Goal: Check status: Check status

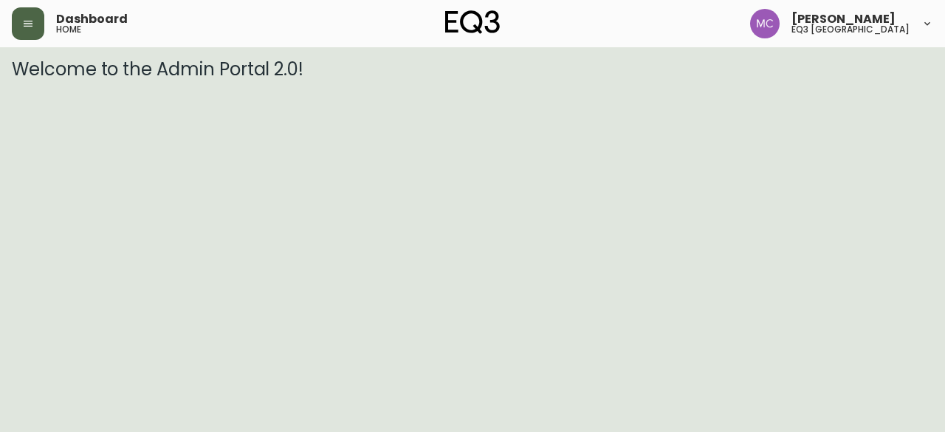
click at [27, 19] on icon "button" at bounding box center [28, 24] width 12 height 12
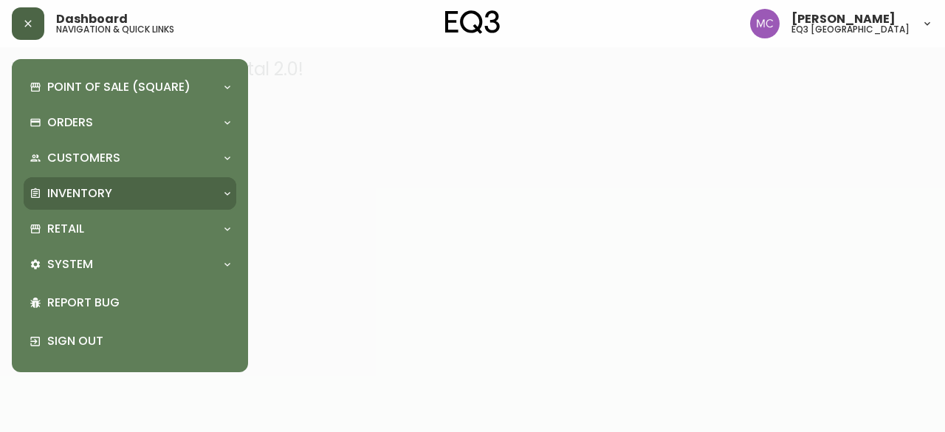
click at [82, 197] on p "Inventory" at bounding box center [79, 193] width 65 height 16
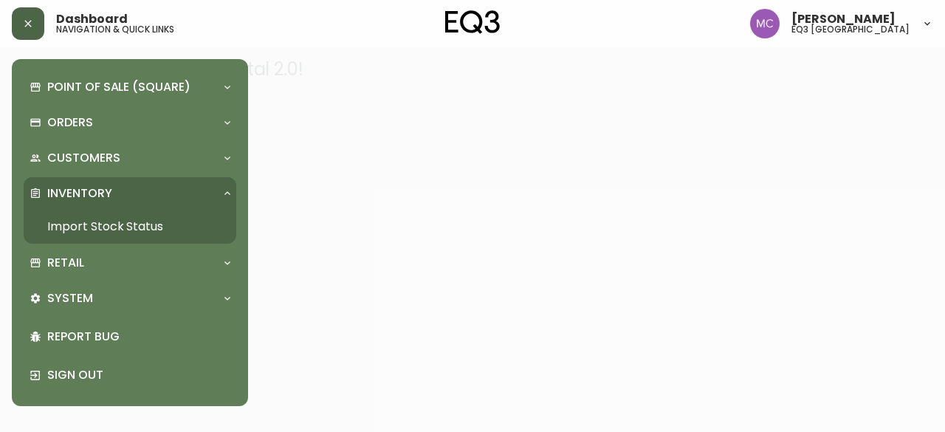
click at [94, 222] on link "Import Stock Status" at bounding box center [130, 227] width 213 height 34
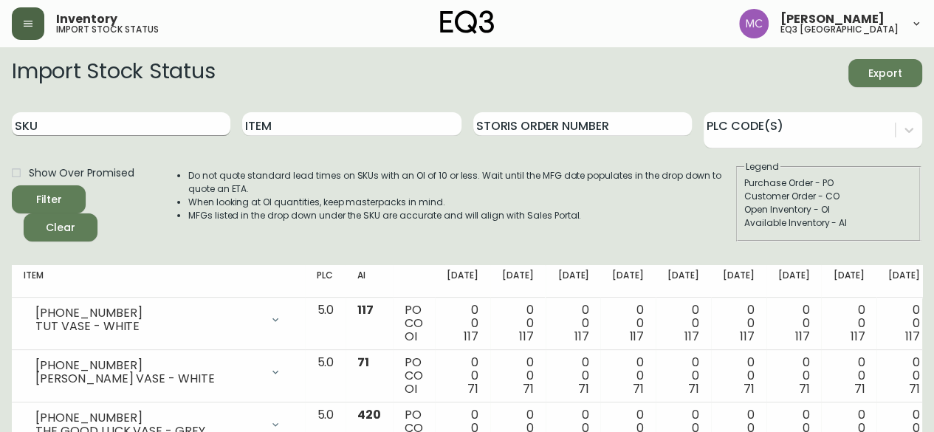
click at [127, 126] on input "SKU" at bounding box center [121, 124] width 218 height 24
paste input "[PHONE_NUMBER]"
type input "[PHONE_NUMBER]"
click at [12, 185] on button "Filter" at bounding box center [49, 199] width 74 height 28
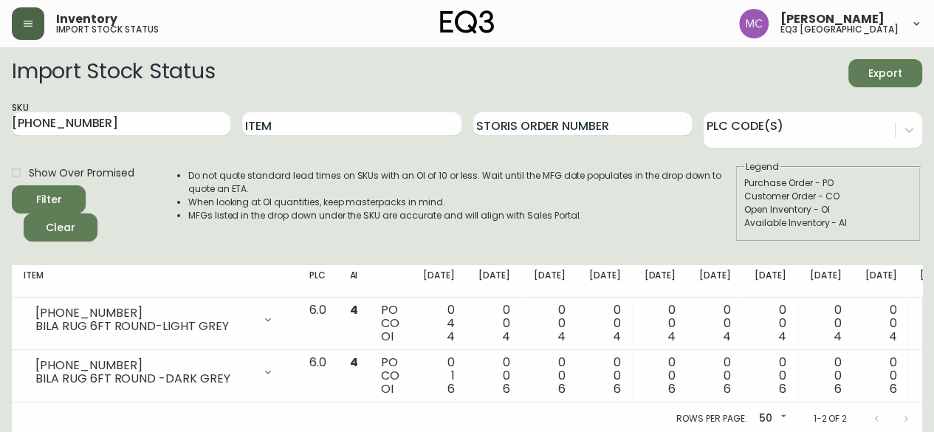
click at [33, 142] on div "SKU [PHONE_NUMBER]" at bounding box center [121, 124] width 218 height 48
click at [908, 210] on div "Open Inventory - OI" at bounding box center [828, 209] width 168 height 13
drag, startPoint x: 101, startPoint y: 120, endPoint x: 1, endPoint y: 107, distance: 100.5
click at [1, 107] on main "Import Stock Status Export SKU [PHONE_NUMBER] Item Storis Order Number PLC Code…" at bounding box center [467, 240] width 934 height 387
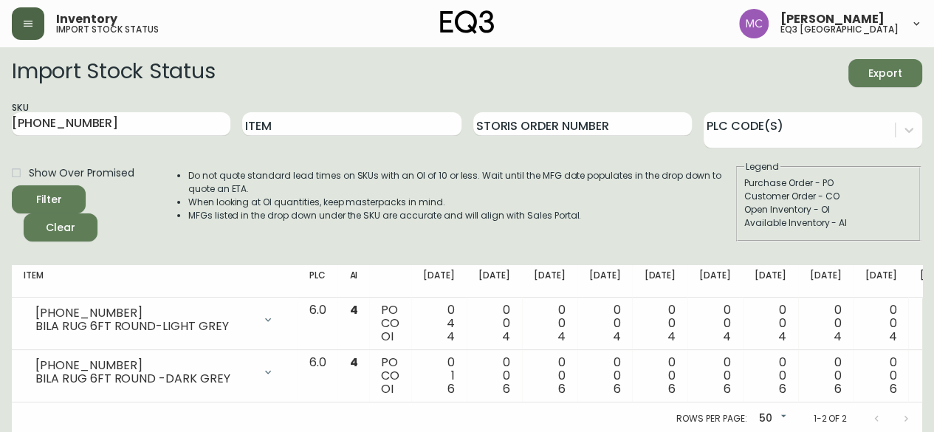
click at [0, 373] on main "Import Stock Status Export SKU [PHONE_NUMBER] Item Storis Order Number PLC Code…" at bounding box center [467, 240] width 934 height 387
click at [907, 202] on div "Customer Order - CO" at bounding box center [828, 196] width 168 height 13
click at [903, 215] on div "Open Inventory - OI" at bounding box center [828, 209] width 168 height 13
